Goal: Find specific page/section: Find specific page/section

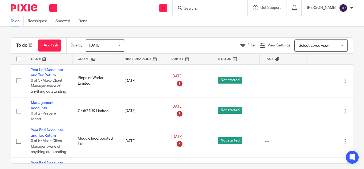
click at [183, 9] on input "Search" at bounding box center [207, 8] width 48 height 5
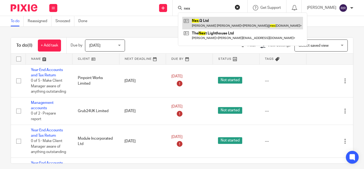
type input "nex"
click at [213, 20] on link at bounding box center [242, 23] width 121 height 12
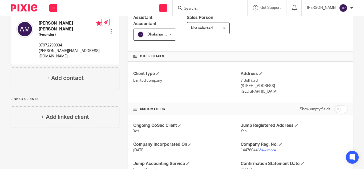
scroll to position [97, 0]
click at [261, 147] on p "14476044 View more" at bounding box center [294, 149] width 107 height 5
click at [262, 148] on link "View more" at bounding box center [267, 150] width 18 height 4
